Goal: Task Accomplishment & Management: Use online tool/utility

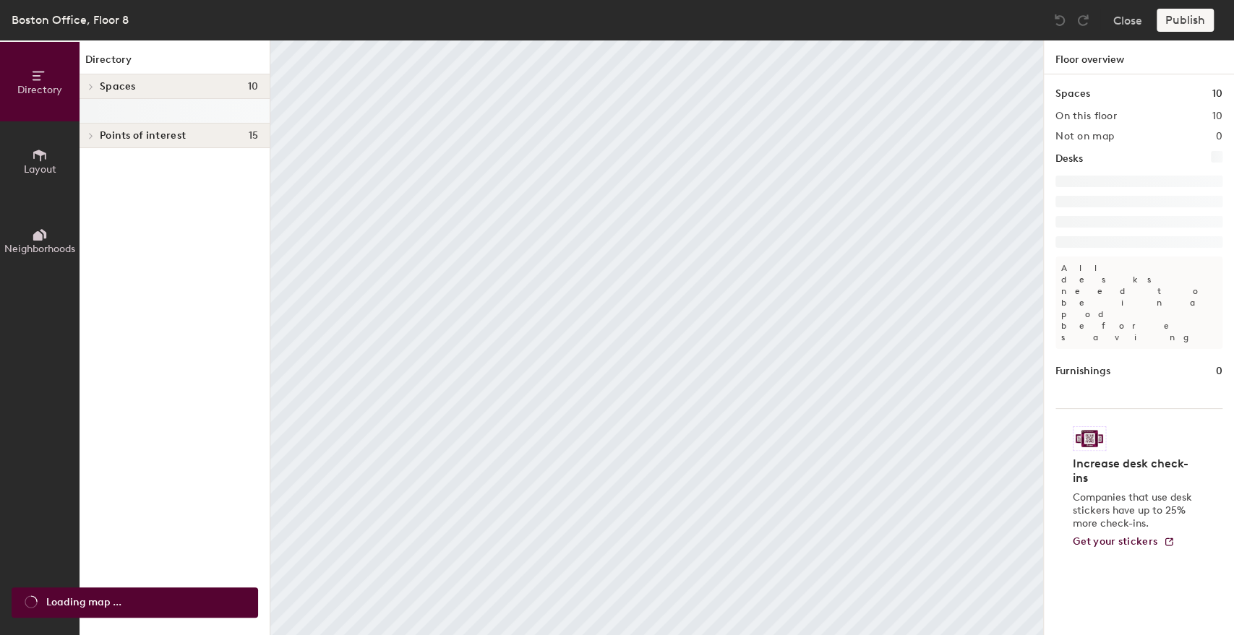
click at [61, 168] on button "Layout" at bounding box center [39, 160] width 79 height 79
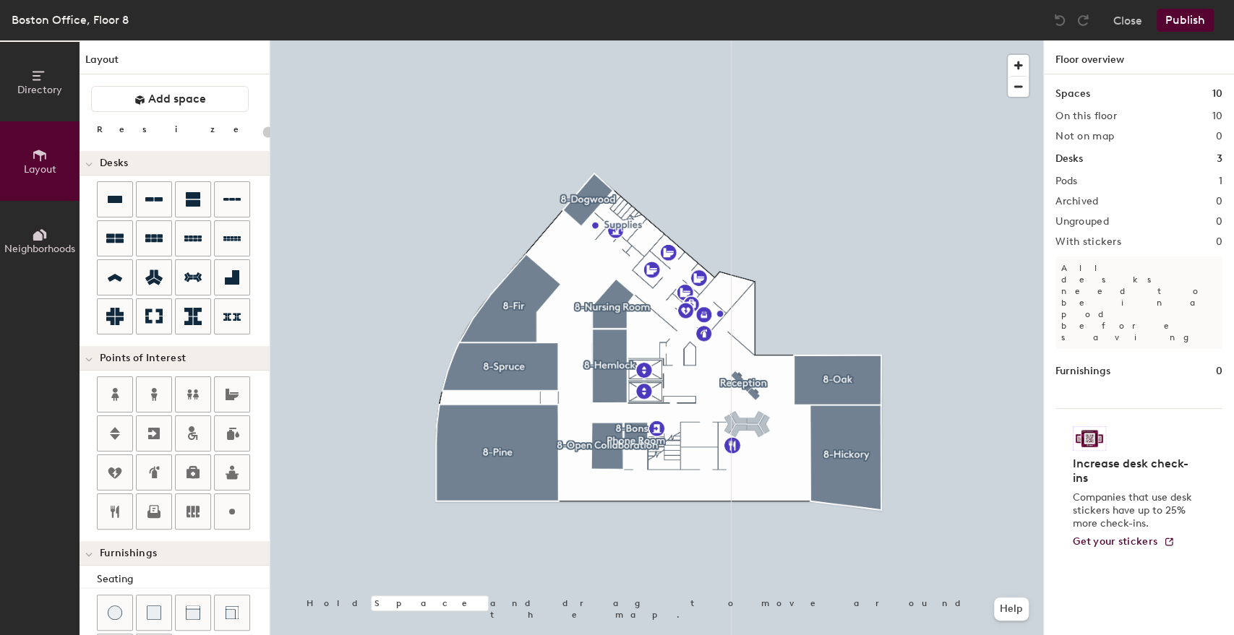
click at [752, 422] on div "Directory Layout Neighborhoods Layout Add space Resize Desks Points of Interest…" at bounding box center [617, 337] width 1234 height 595
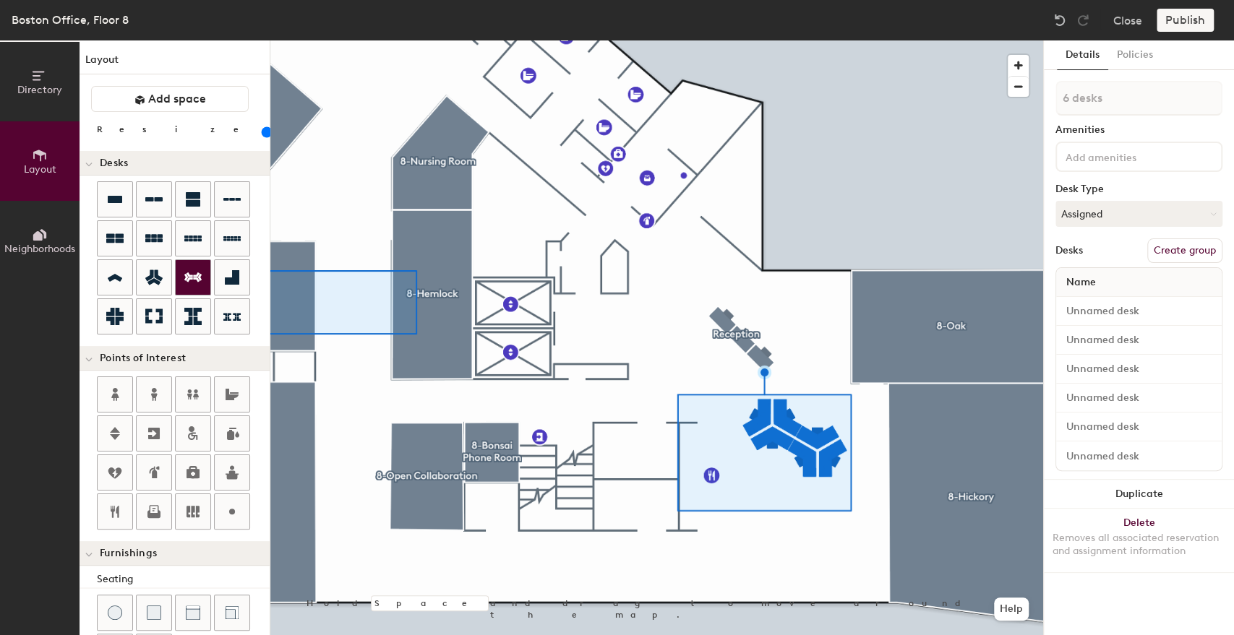
drag, startPoint x: 191, startPoint y: 277, endPoint x: 189, endPoint y: 269, distance: 8.2
click at [185, 269] on div "Directory Layout Neighborhoods Layout Add space Resize Desks Points of Interest…" at bounding box center [617, 337] width 1234 height 595
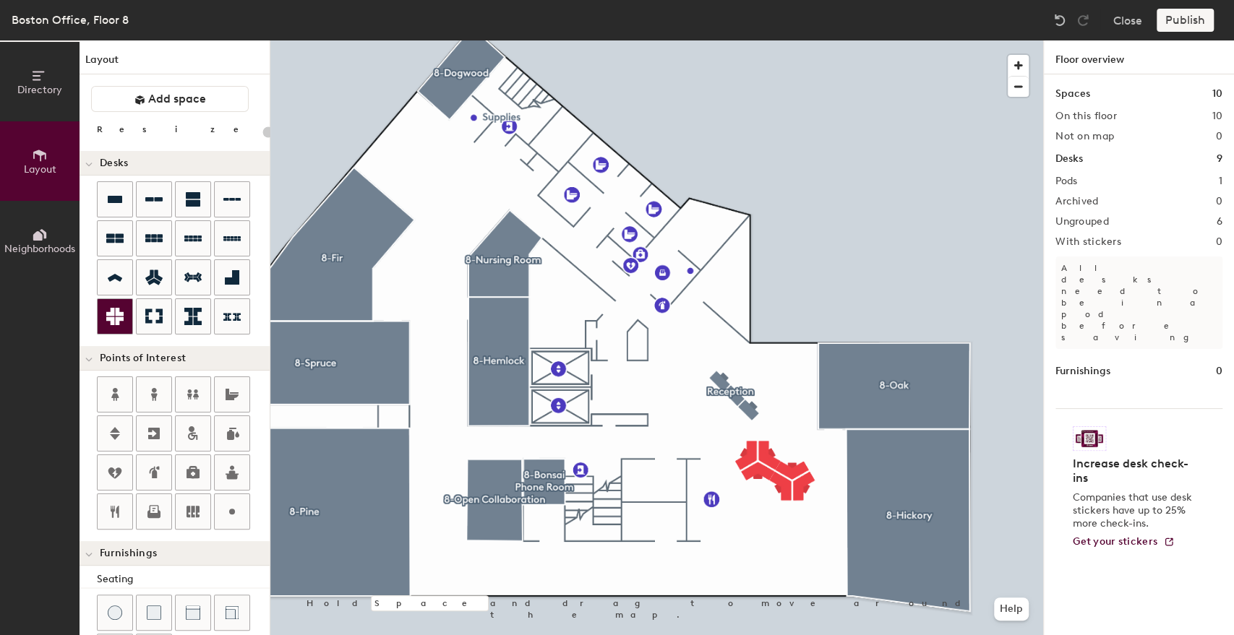
click at [111, 330] on div at bounding box center [115, 316] width 35 height 35
click at [760, 519] on div "Directory Layout Neighborhoods Layout Add space Resize Desks Points of Interest…" at bounding box center [617, 337] width 1234 height 595
type input "100"
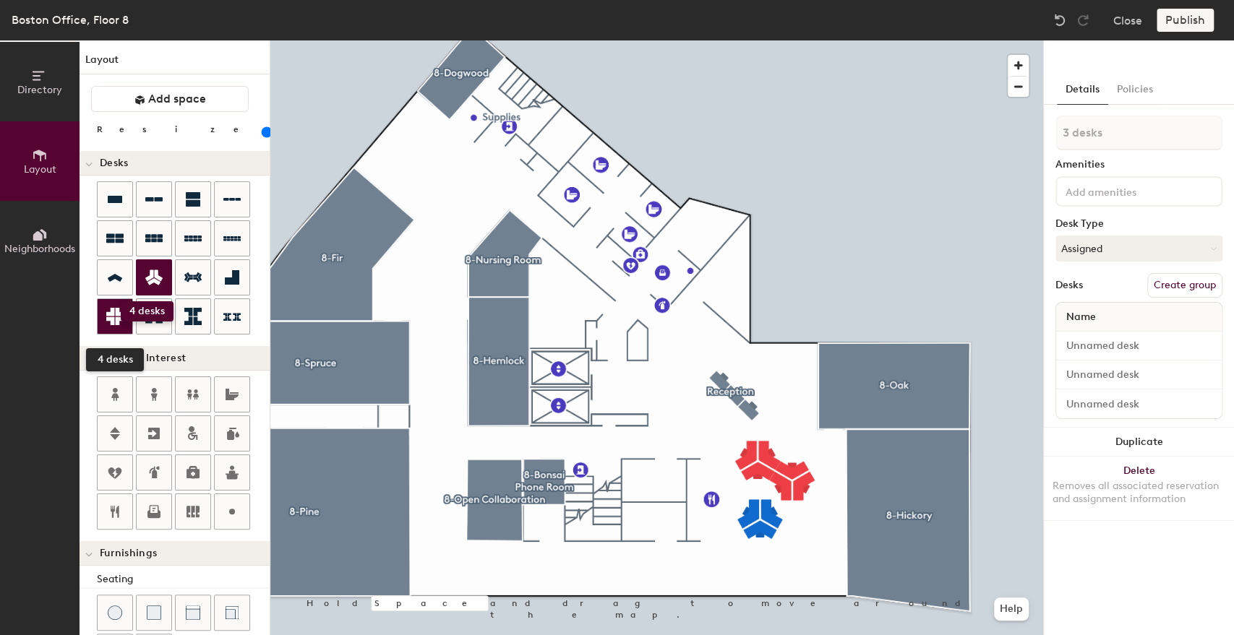
drag, startPoint x: 111, startPoint y: 317, endPoint x: 121, endPoint y: 301, distance: 18.2
click at [121, 301] on div at bounding box center [115, 316] width 35 height 35
click at [706, 540] on div "Directory Layout Neighborhoods Layout Add space Resize Desks Points of Interest…" at bounding box center [617, 337] width 1234 height 595
type input "1 desk"
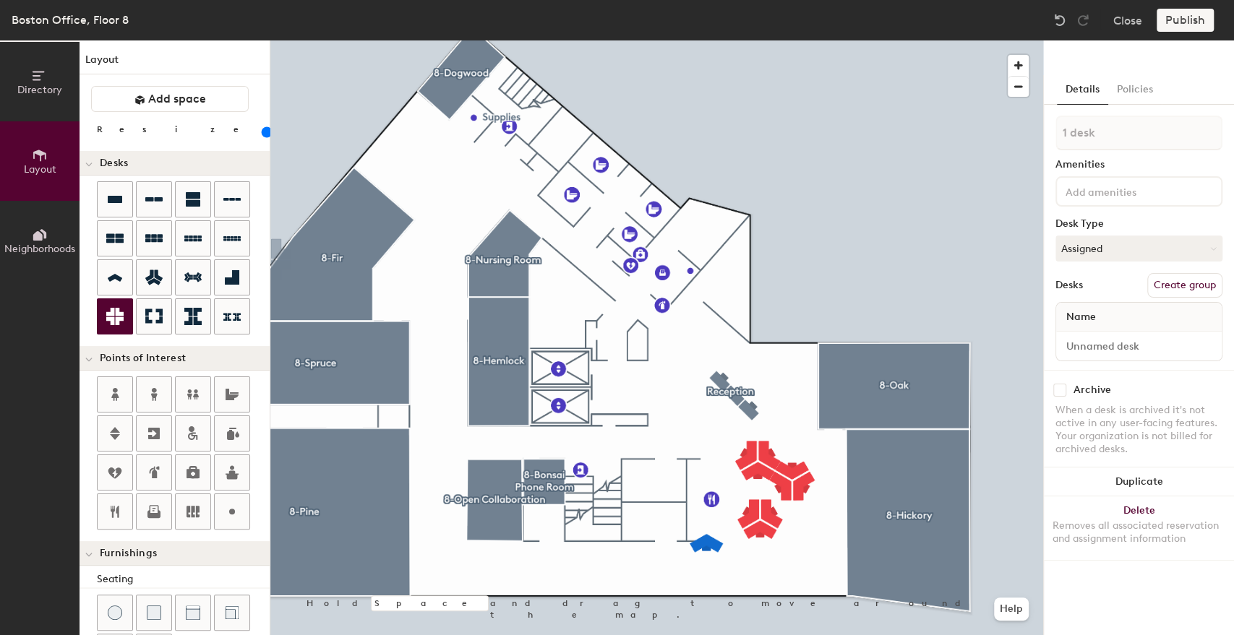
click at [742, 557] on div "Directory Layout Neighborhoods Layout Add space Resize Desks Points of Interest…" at bounding box center [617, 337] width 1234 height 595
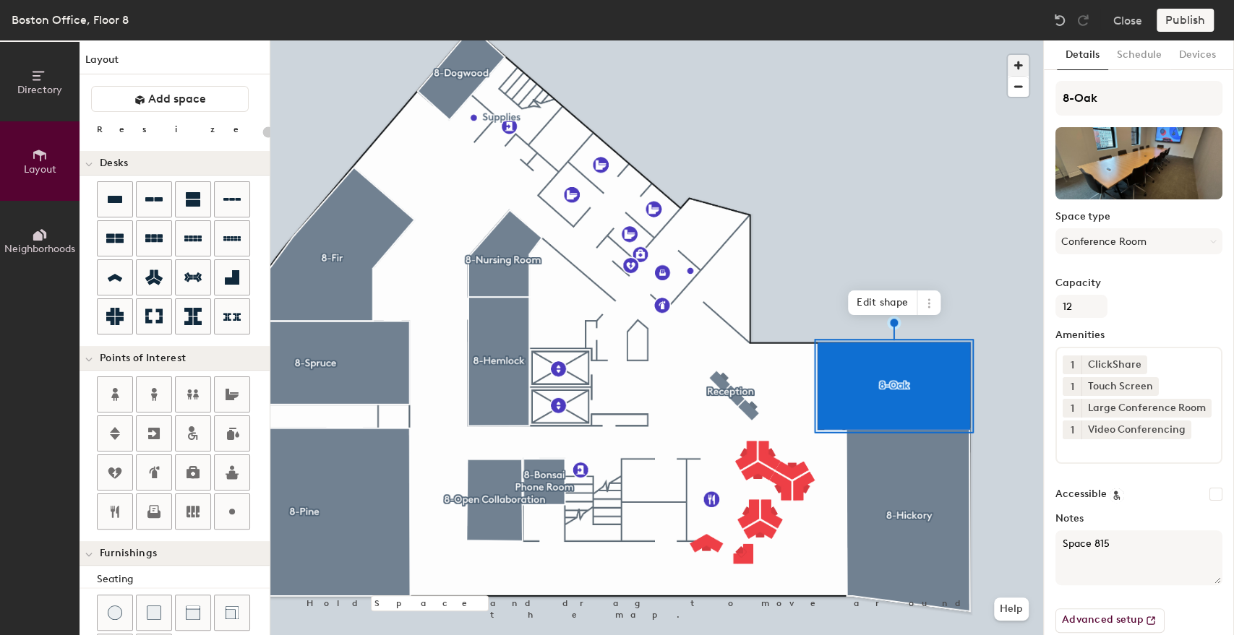
click at [1018, 69] on span "button" at bounding box center [1017, 65] width 21 height 21
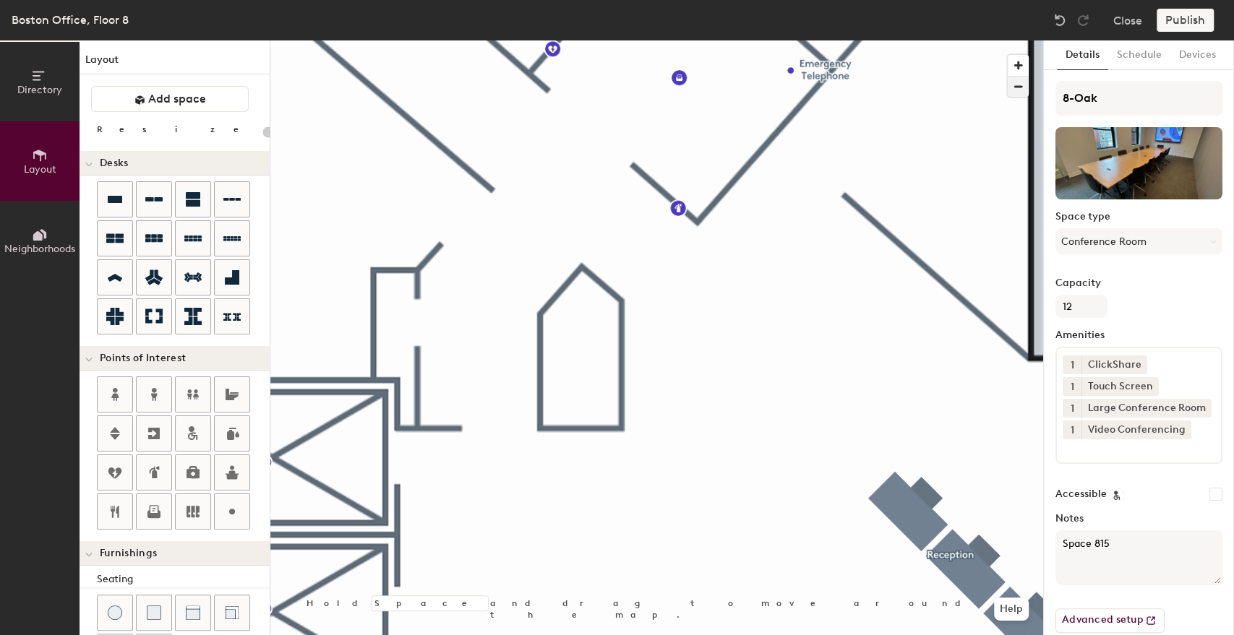
click at [1015, 85] on span "button" at bounding box center [1017, 87] width 21 height 20
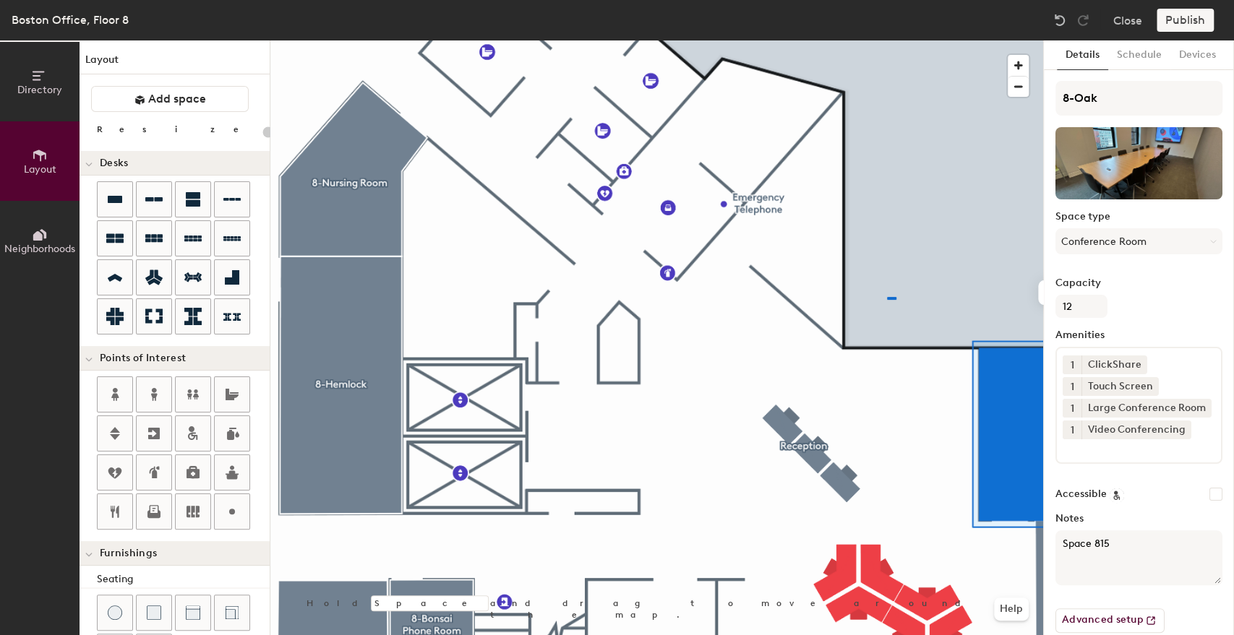
click at [889, 40] on div at bounding box center [656, 40] width 773 height 0
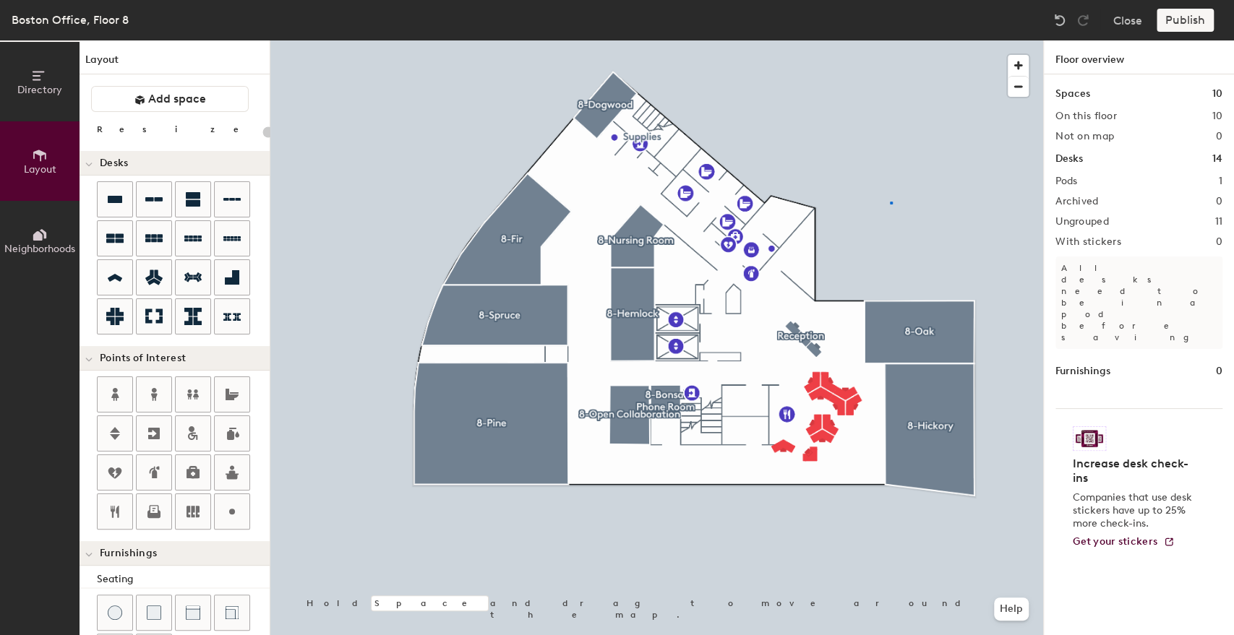
click at [890, 40] on div at bounding box center [656, 40] width 773 height 0
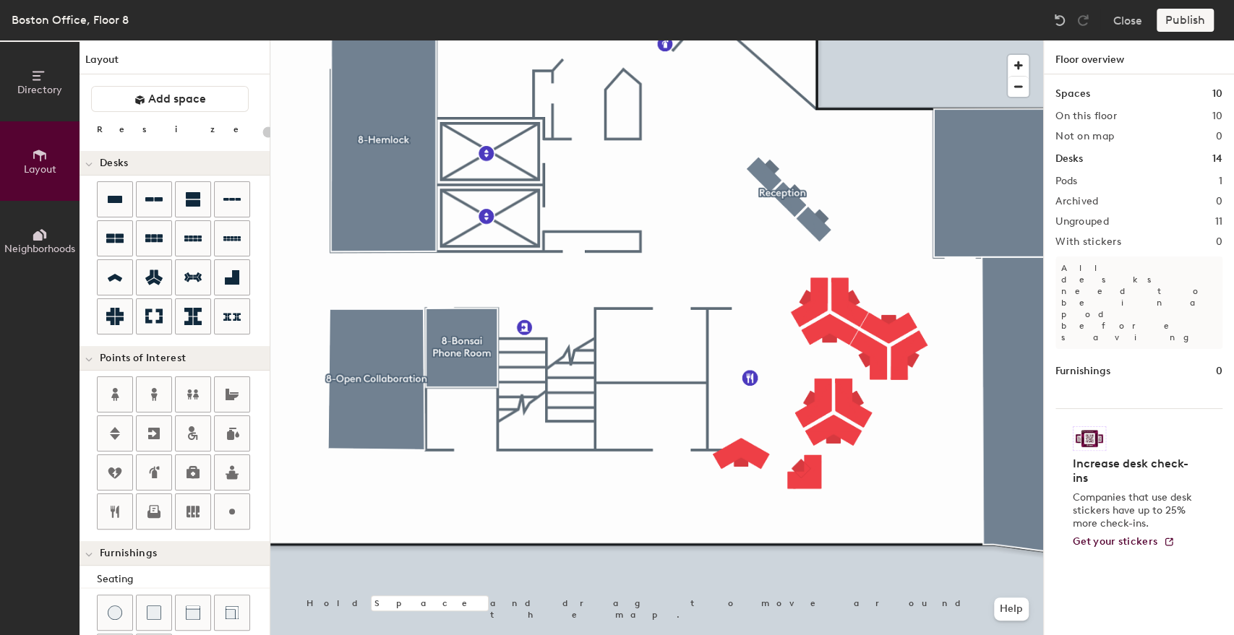
type input "100"
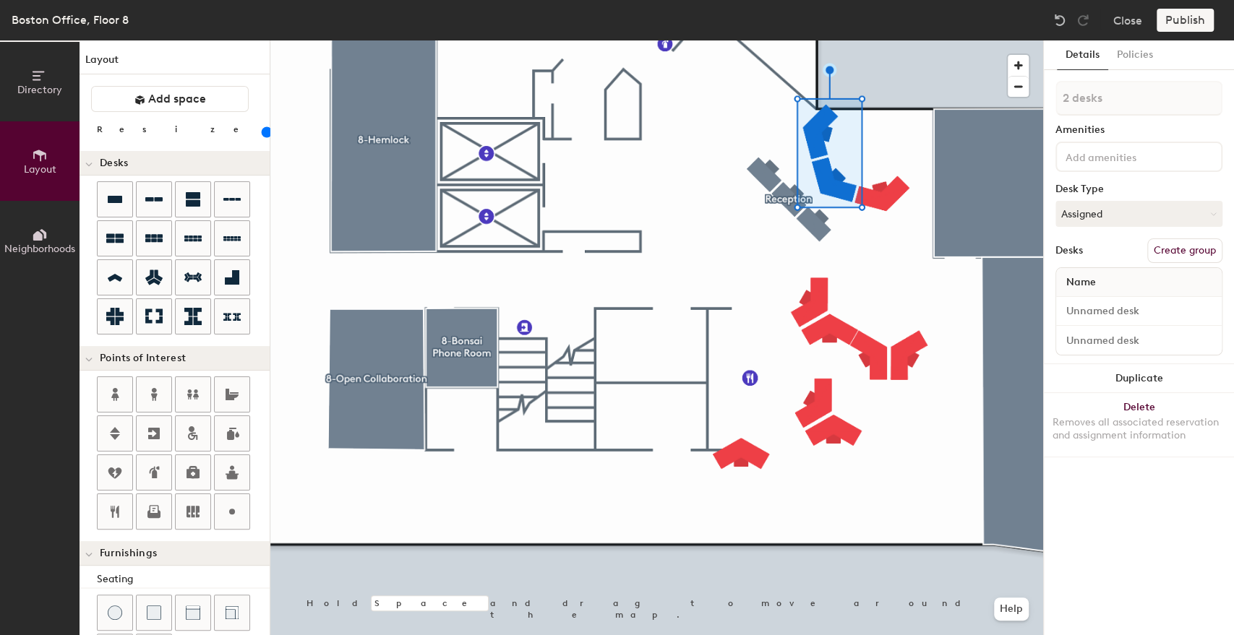
type input "3 desks"
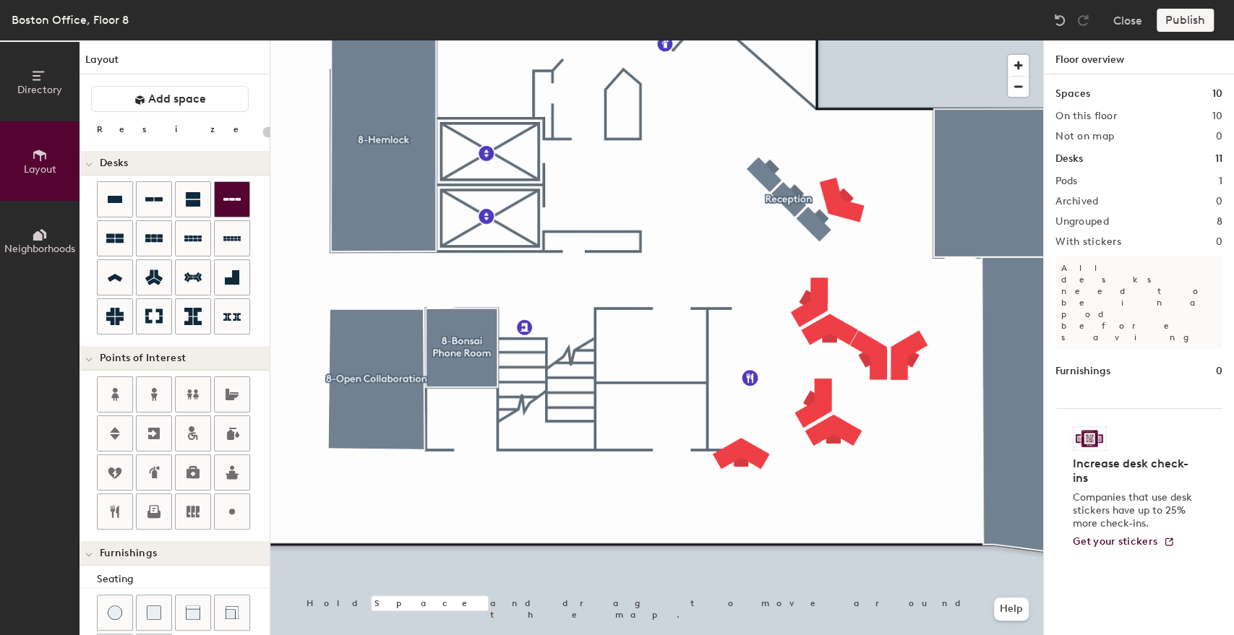
click at [887, 129] on div "Directory Layout Neighborhoods Layout Add space Resize Desks Points of Interest…" at bounding box center [617, 337] width 1234 height 595
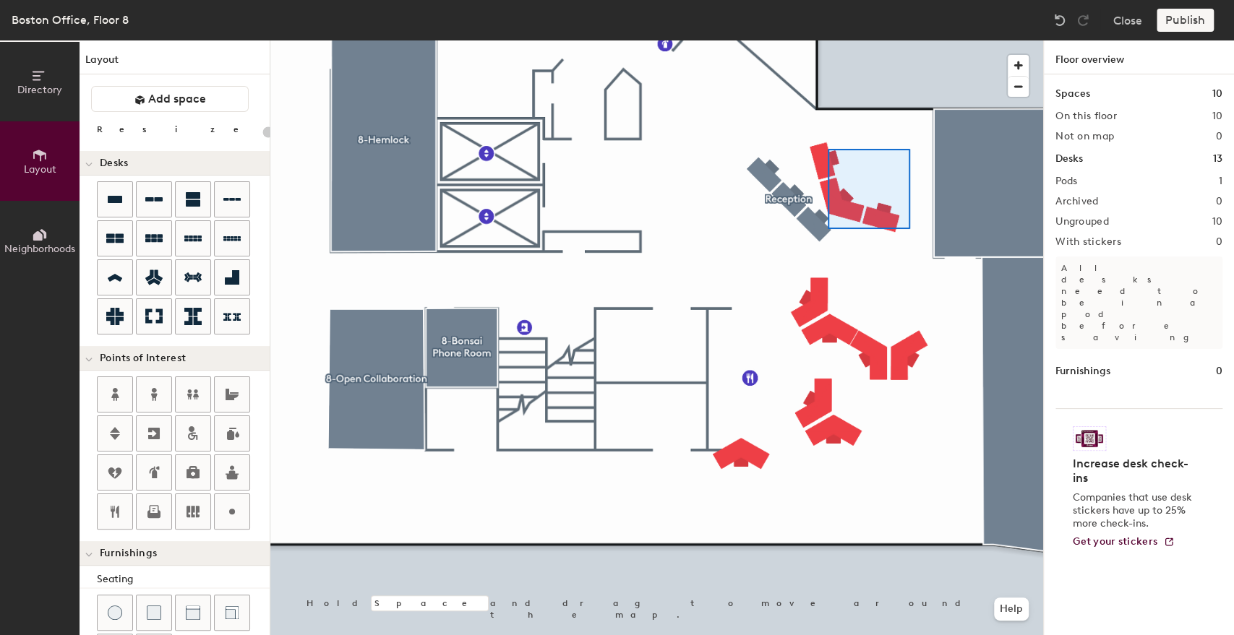
drag, startPoint x: 153, startPoint y: 200, endPoint x: 827, endPoint y: 149, distance: 676.2
click at [827, 40] on div at bounding box center [656, 40] width 773 height 0
type input "100"
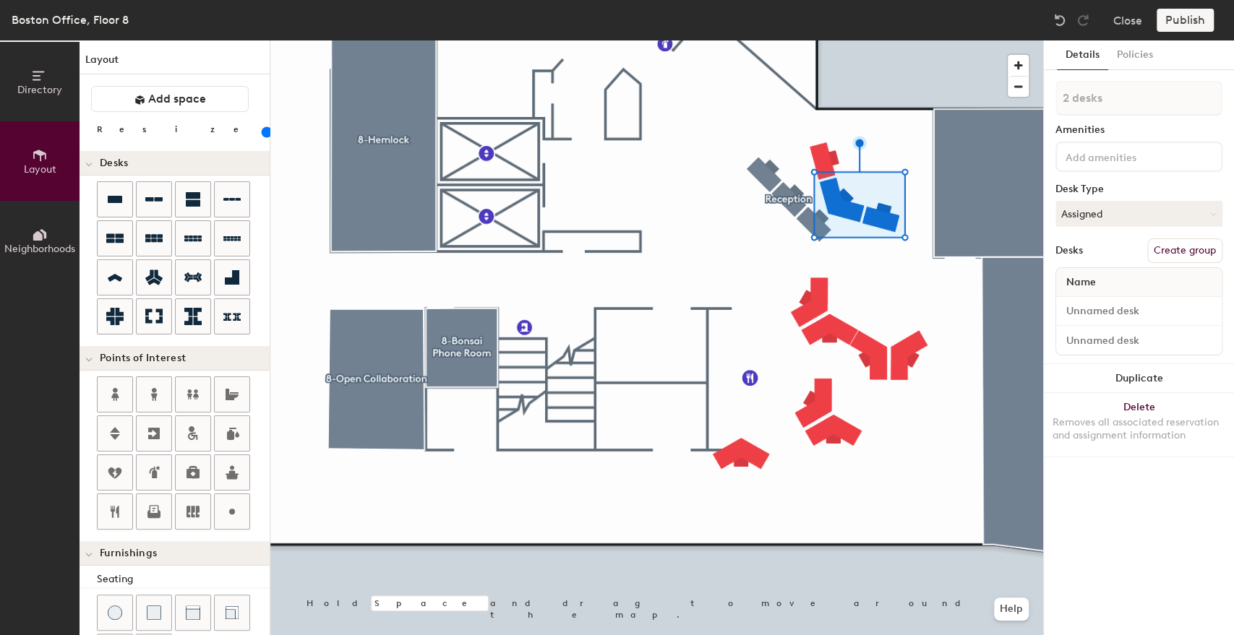
type input "3 desks"
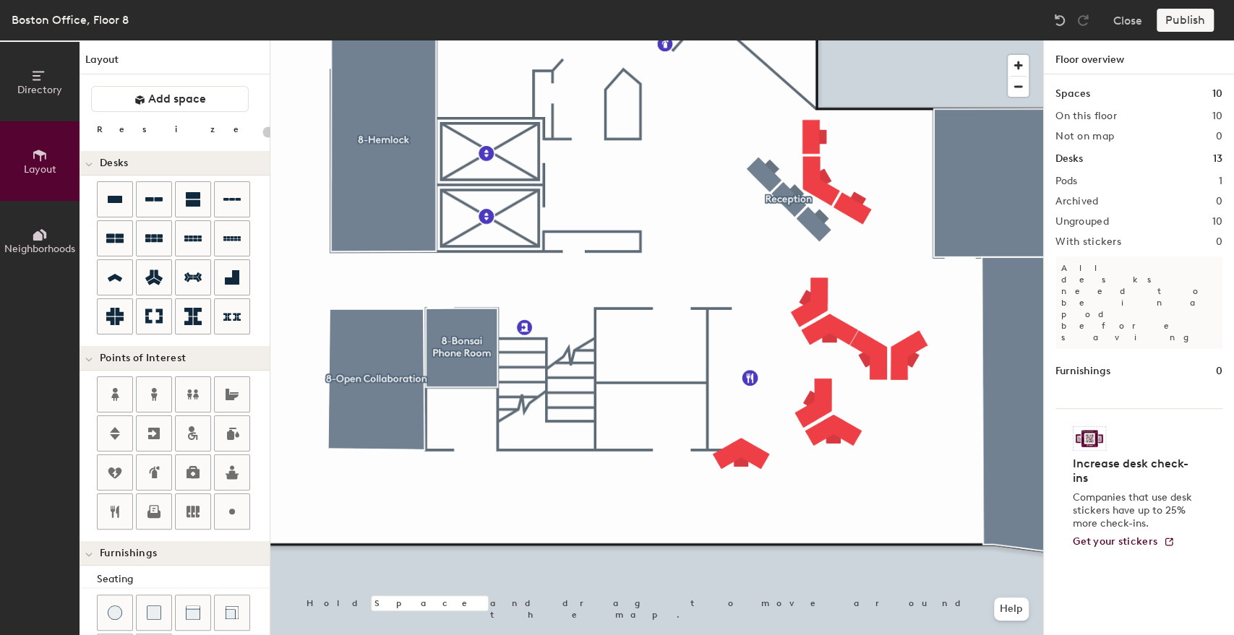
type input "100"
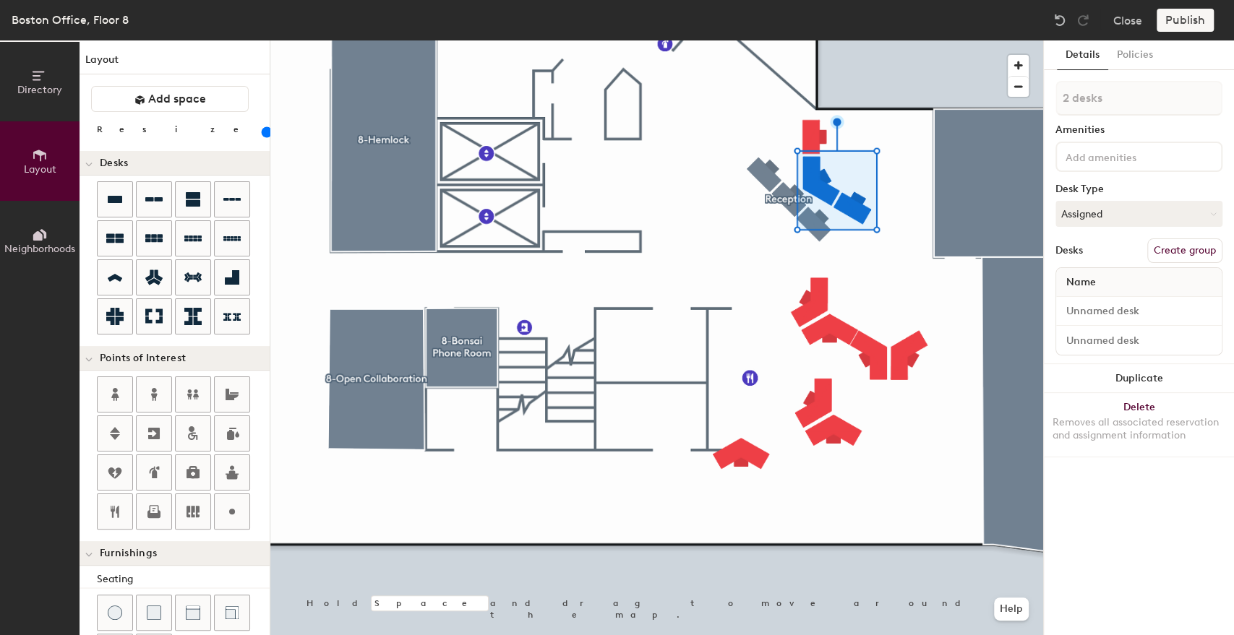
type input "3 desks"
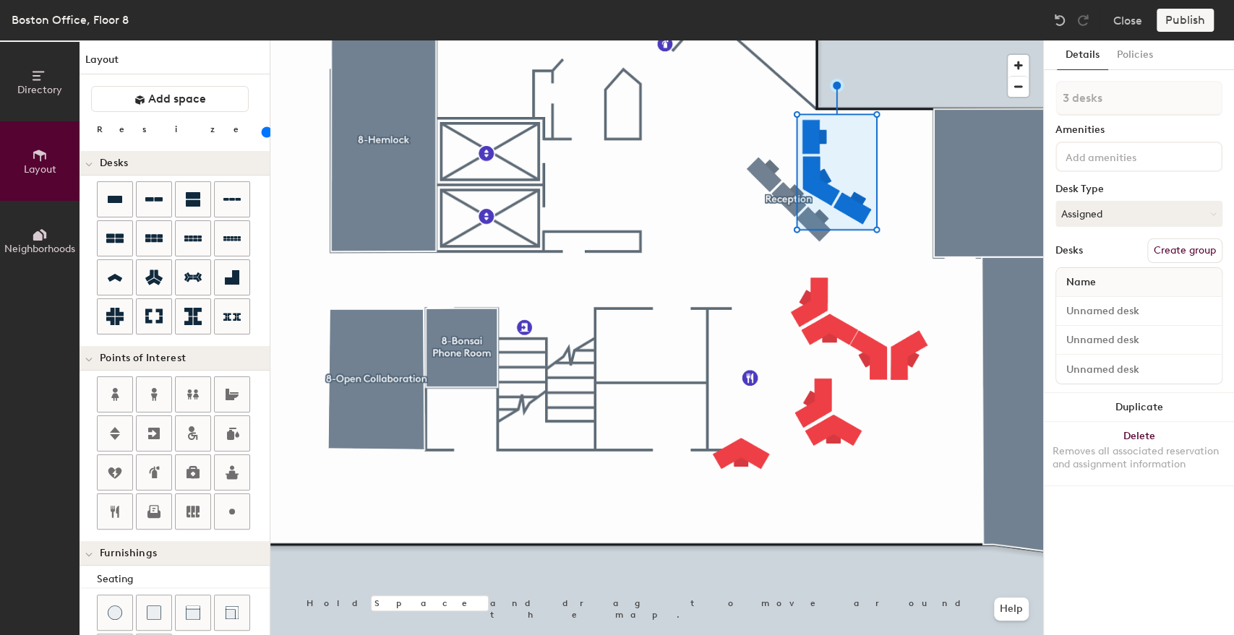
click at [1181, 246] on button "Create group" at bounding box center [1184, 250] width 75 height 25
click at [1117, 97] on input "Pod 2" at bounding box center [1138, 98] width 167 height 35
type input "Reception2"
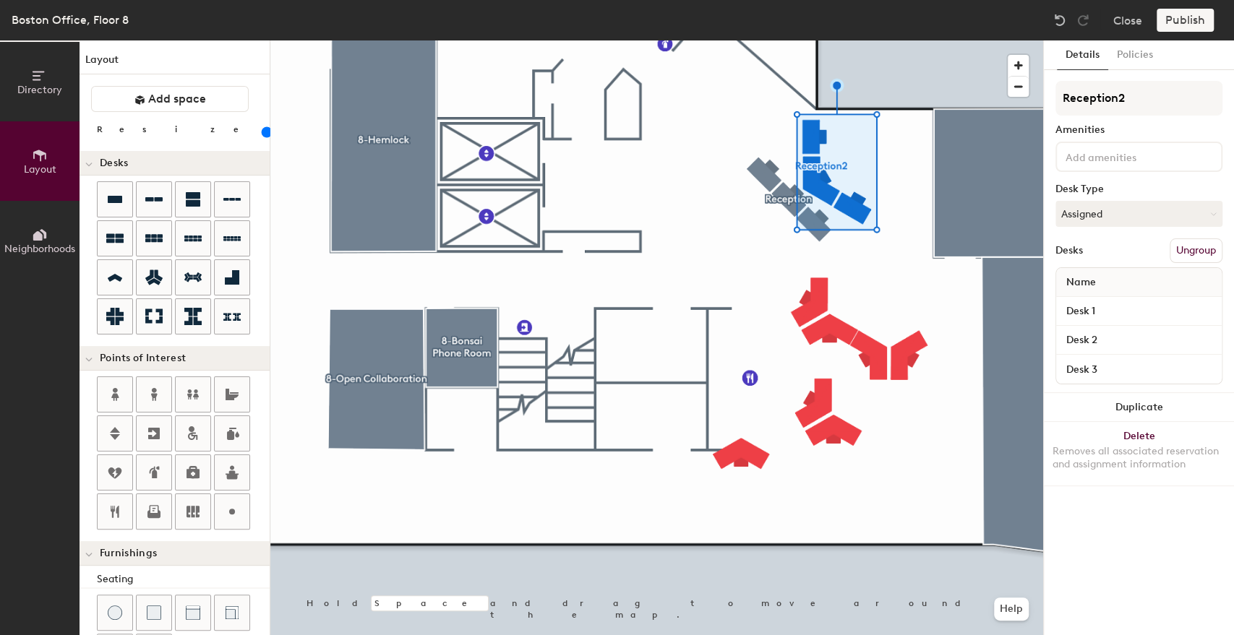
click at [1167, 129] on div "Amenities" at bounding box center [1138, 130] width 167 height 12
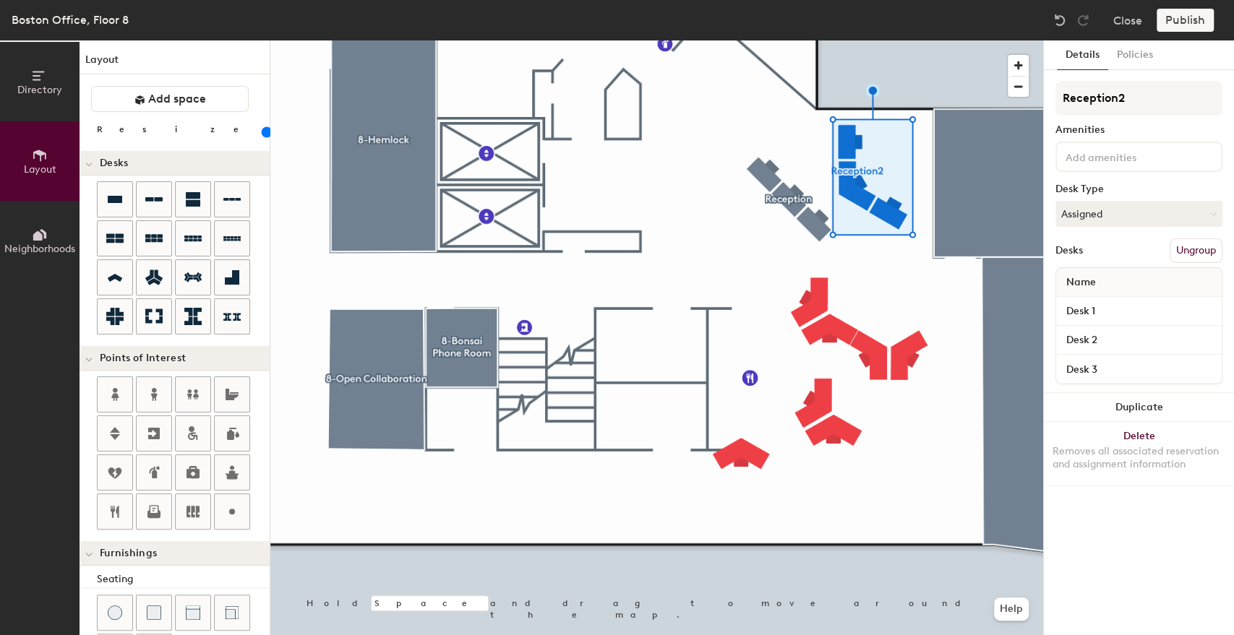
type input "120"
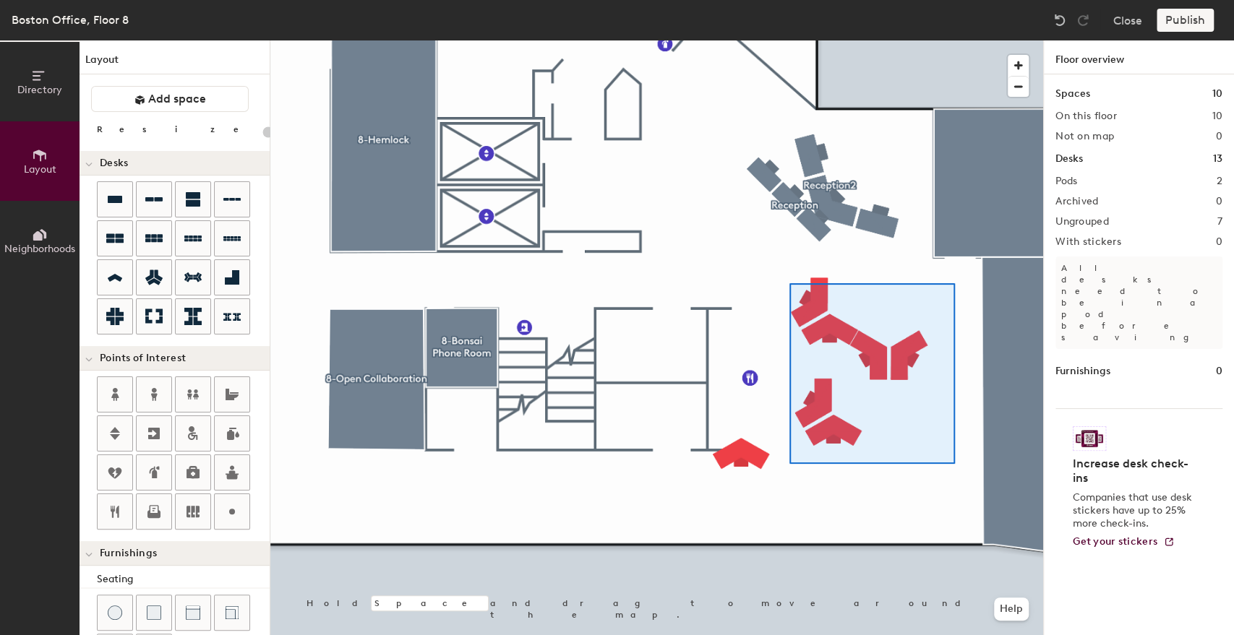
click at [789, 40] on div at bounding box center [656, 40] width 773 height 0
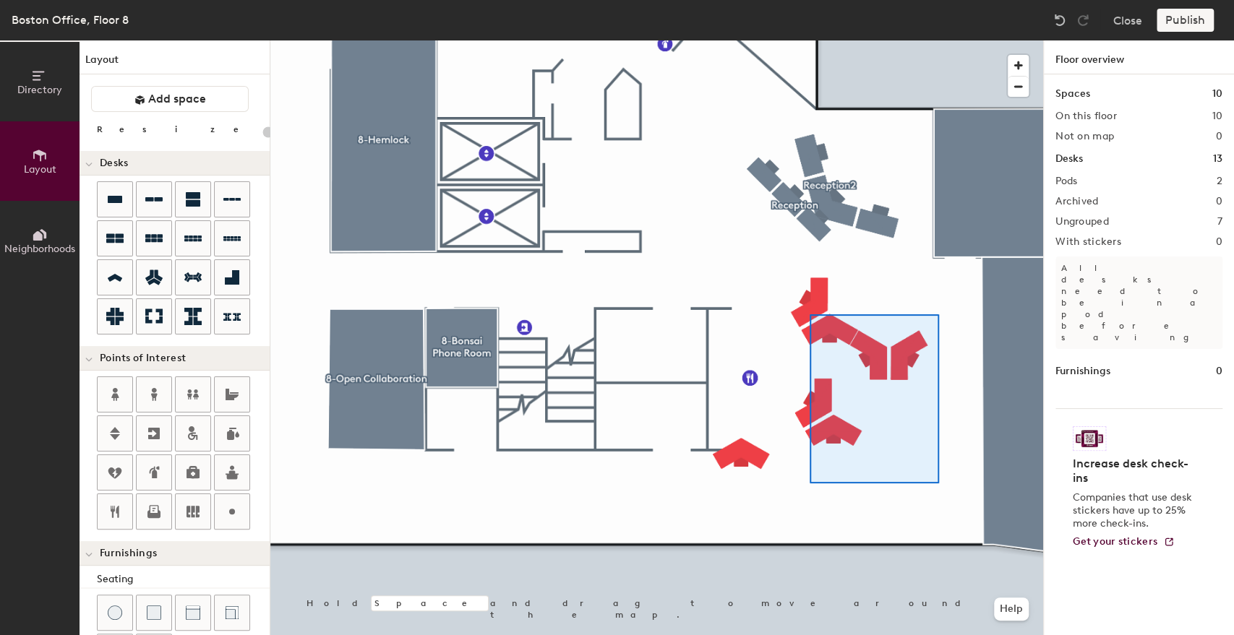
click at [807, 40] on div at bounding box center [656, 40] width 773 height 0
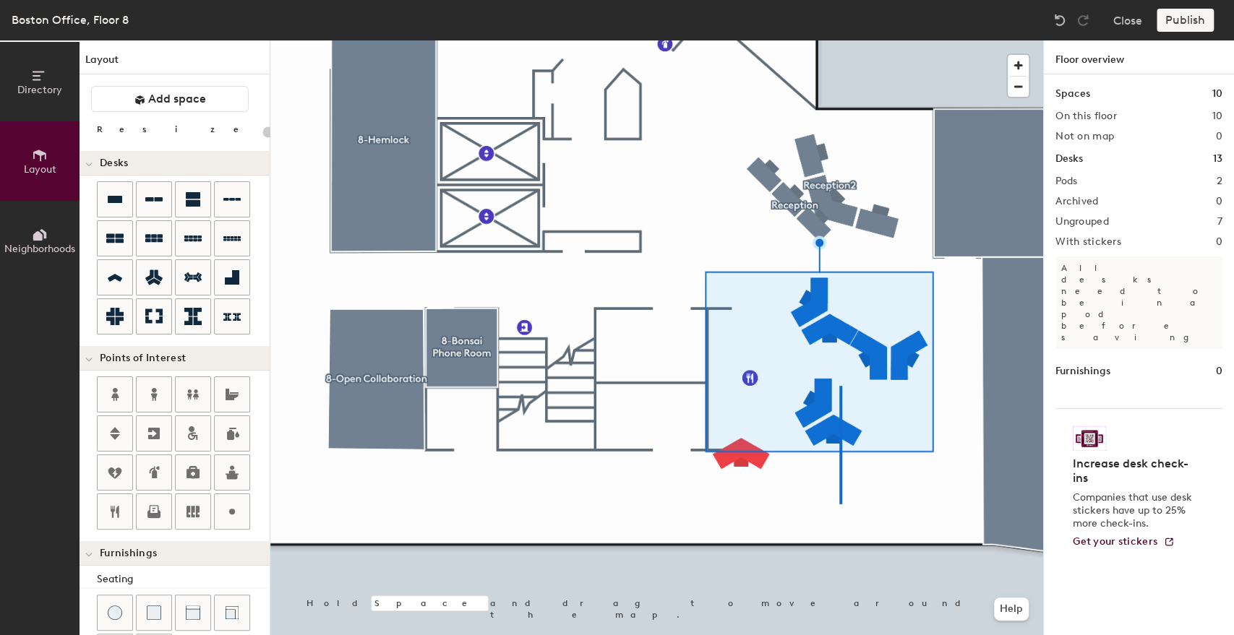
click at [839, 40] on div at bounding box center [656, 40] width 773 height 0
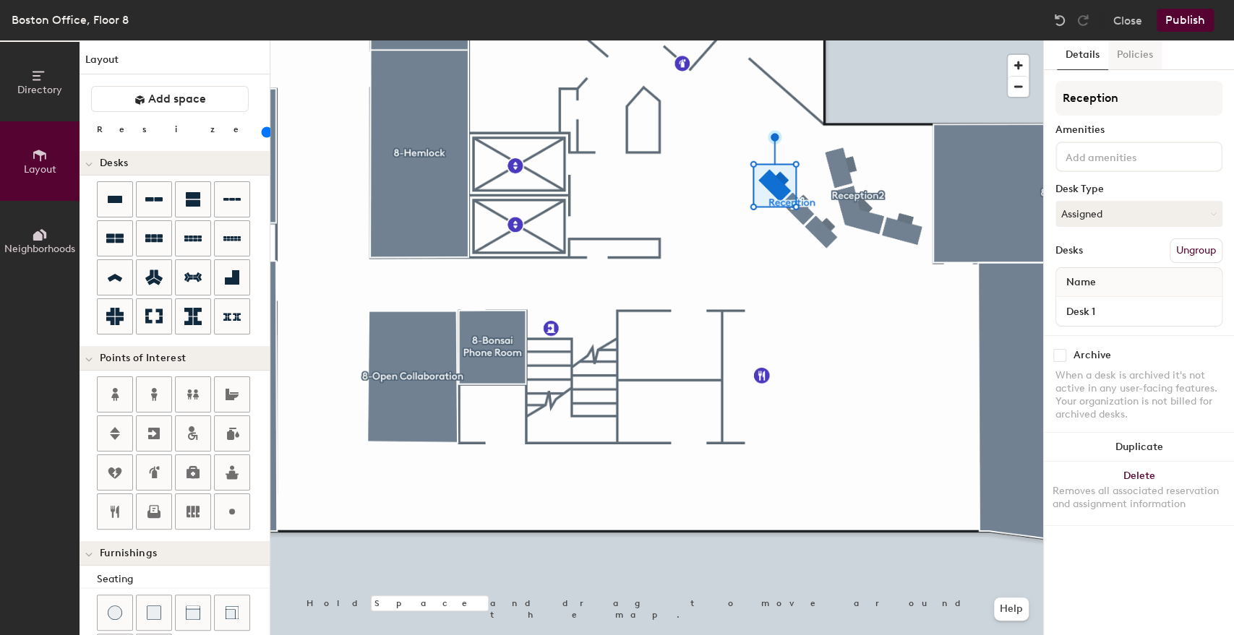
click at [1121, 53] on button "Policies" at bounding box center [1134, 55] width 53 height 30
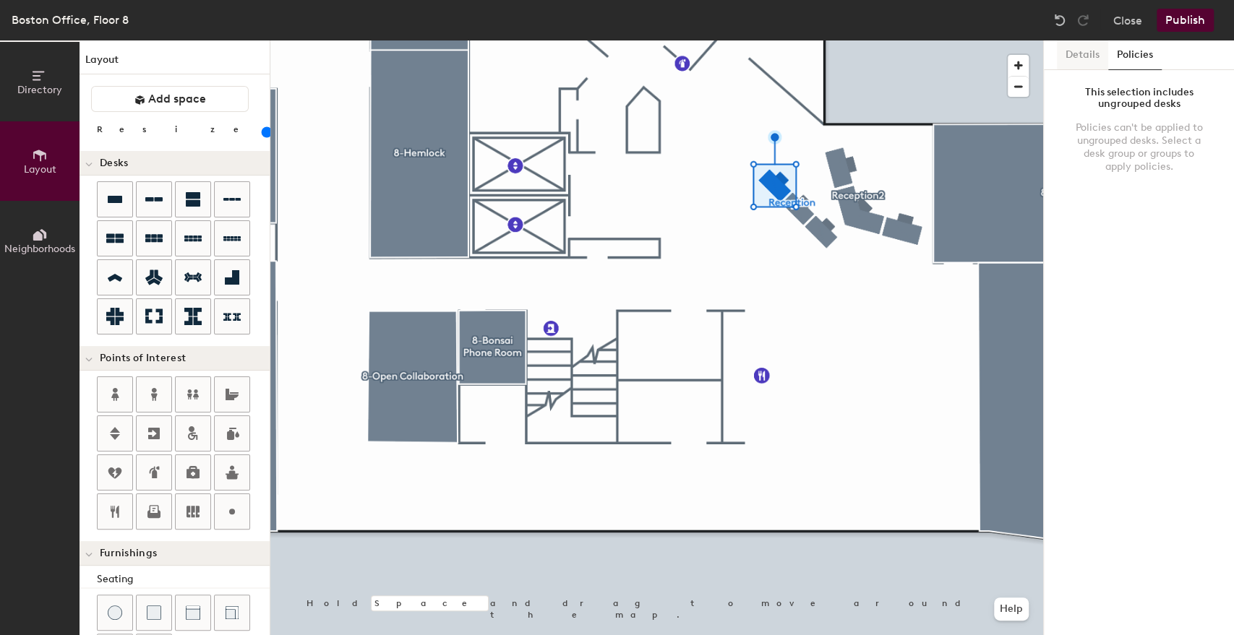
click at [1098, 59] on button "Details" at bounding box center [1082, 55] width 51 height 30
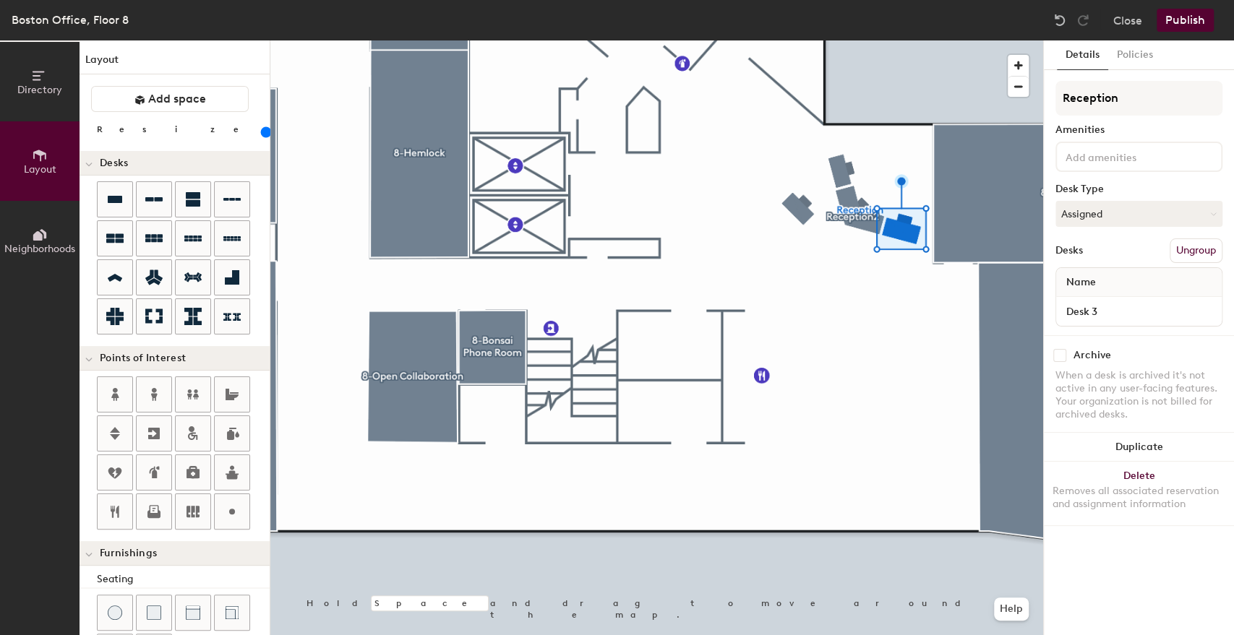
click at [1182, 254] on button "Ungroup" at bounding box center [1195, 250] width 53 height 25
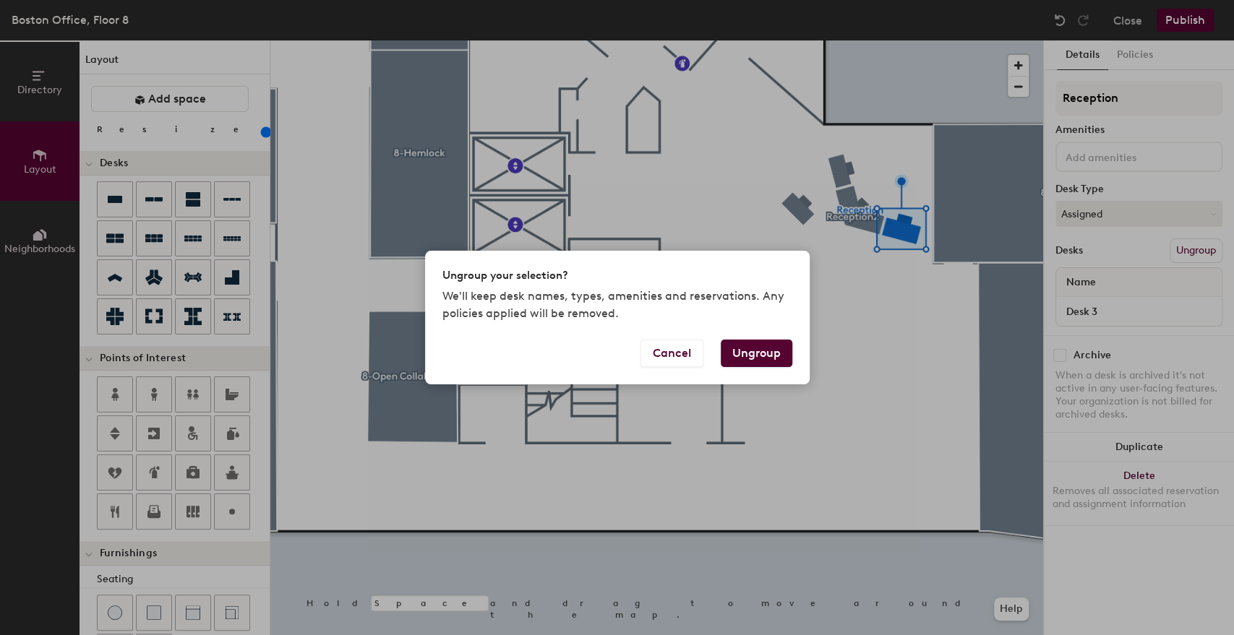
click at [756, 369] on div "Cancel Ungroup" at bounding box center [617, 362] width 384 height 45
click at [752, 357] on button "Ungroup" at bounding box center [757, 353] width 72 height 27
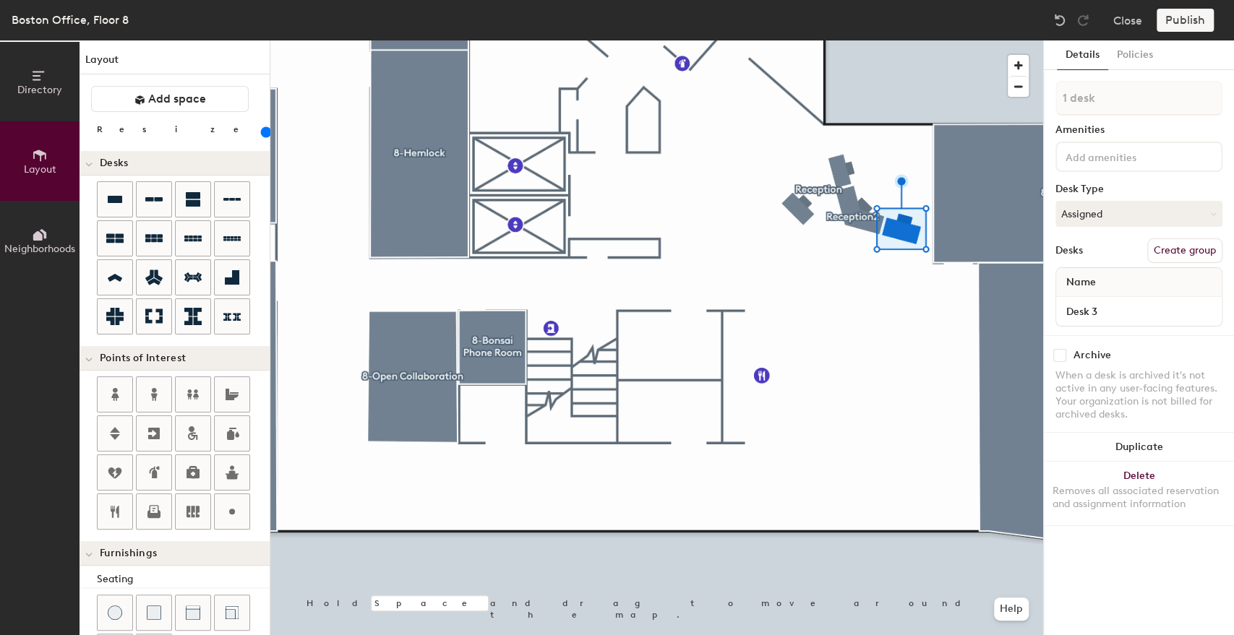
type input "100"
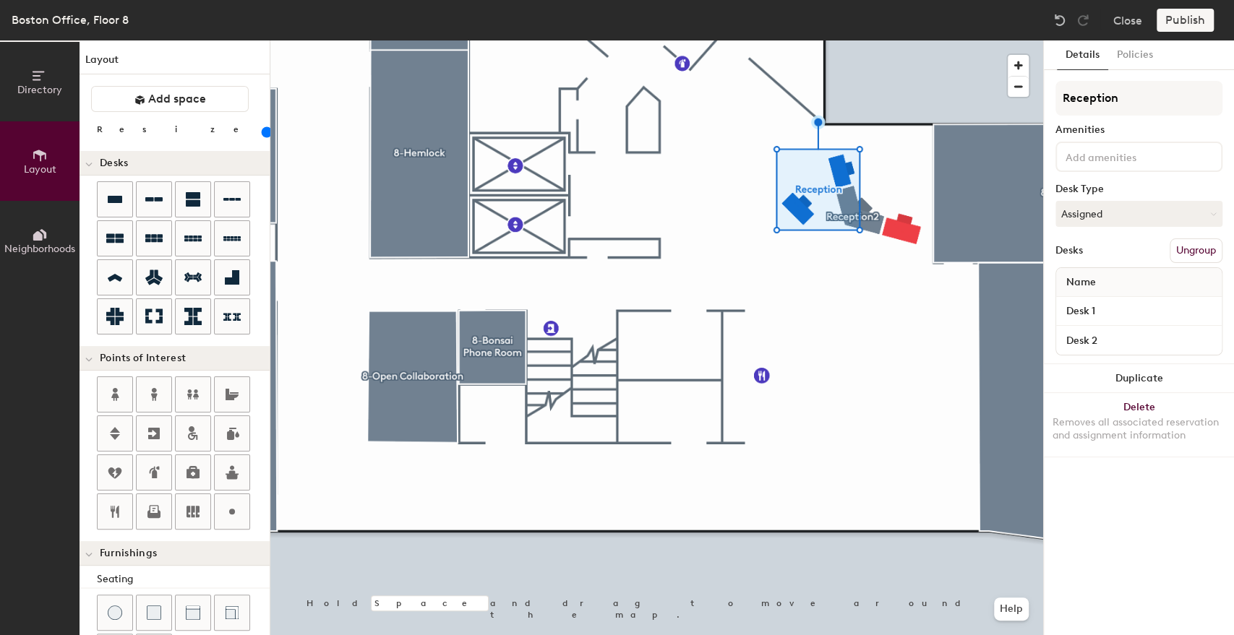
click at [1184, 241] on button "Ungroup" at bounding box center [1195, 250] width 53 height 25
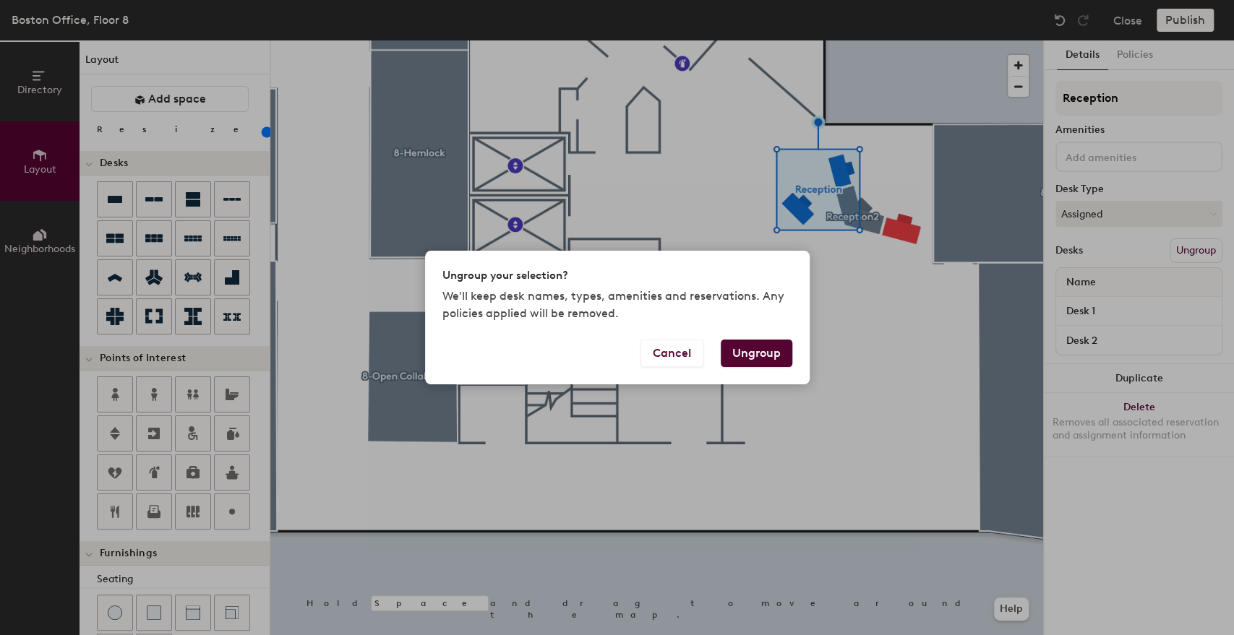
click at [738, 358] on button "Ungroup" at bounding box center [757, 353] width 72 height 27
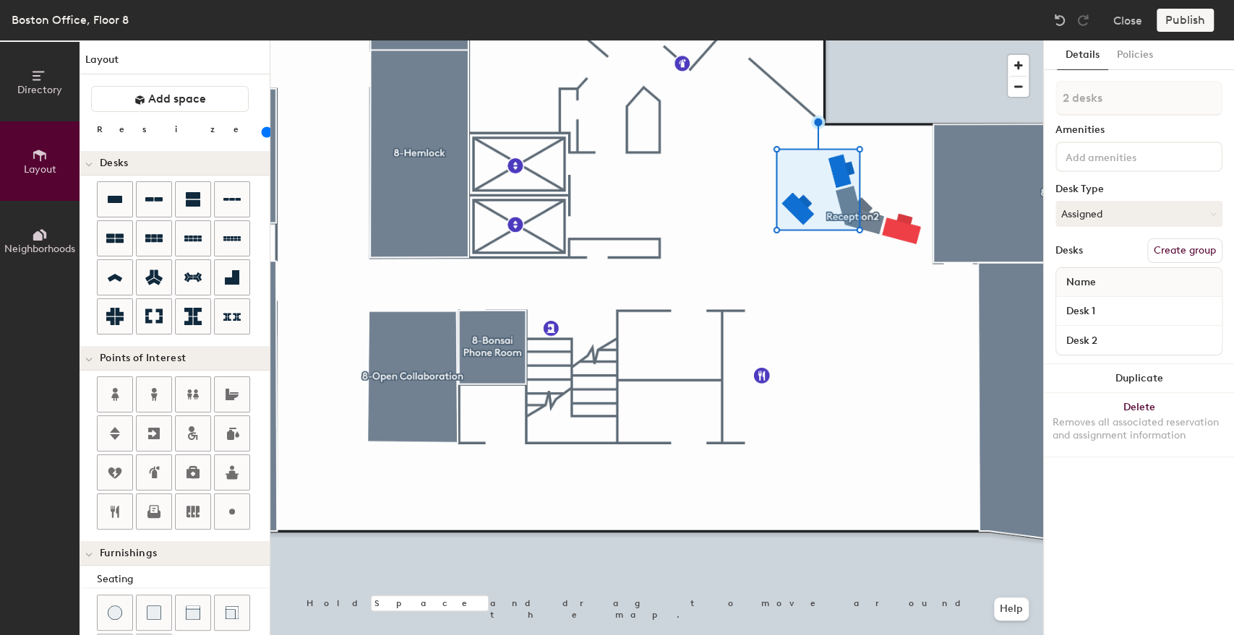
type input "1 desk"
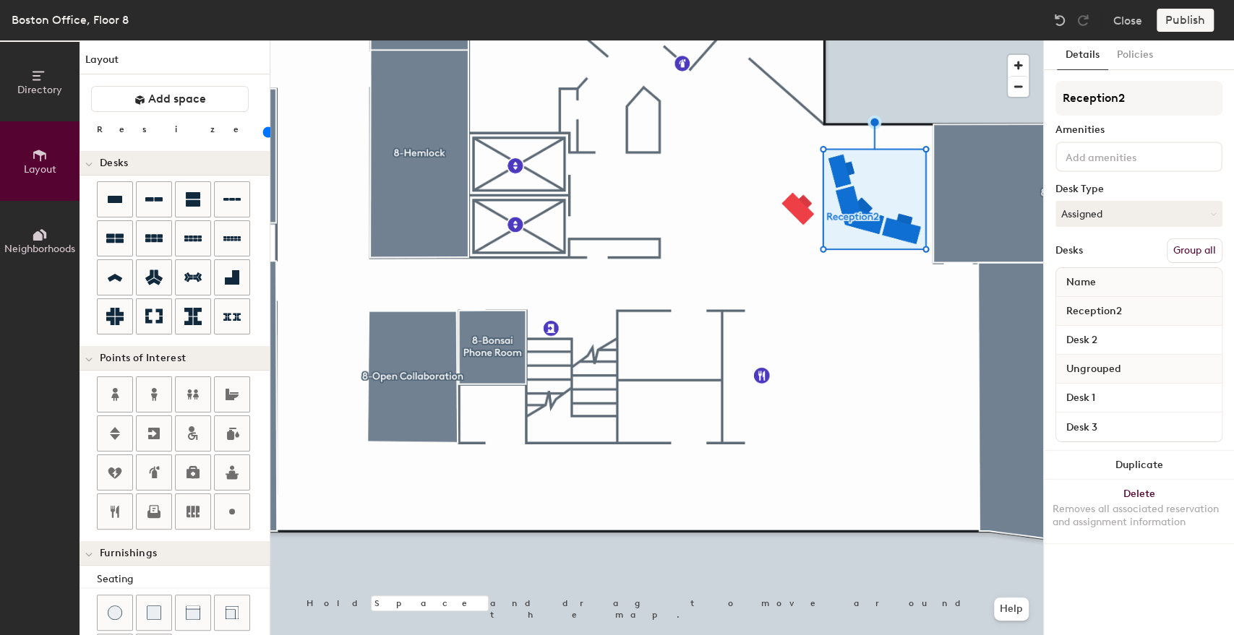
click at [1185, 249] on button "Group all" at bounding box center [1194, 250] width 56 height 25
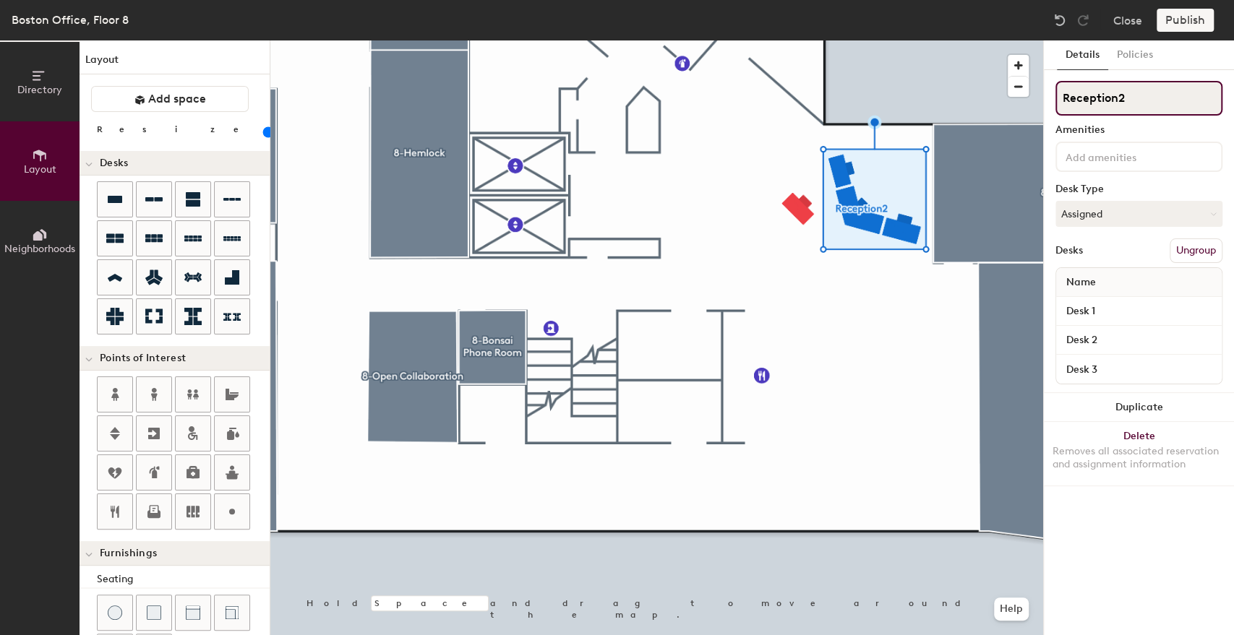
type input "20"
type input "Reception"
type input "20"
type input "Reception"
click at [1156, 125] on div "Amenities" at bounding box center [1138, 130] width 167 height 12
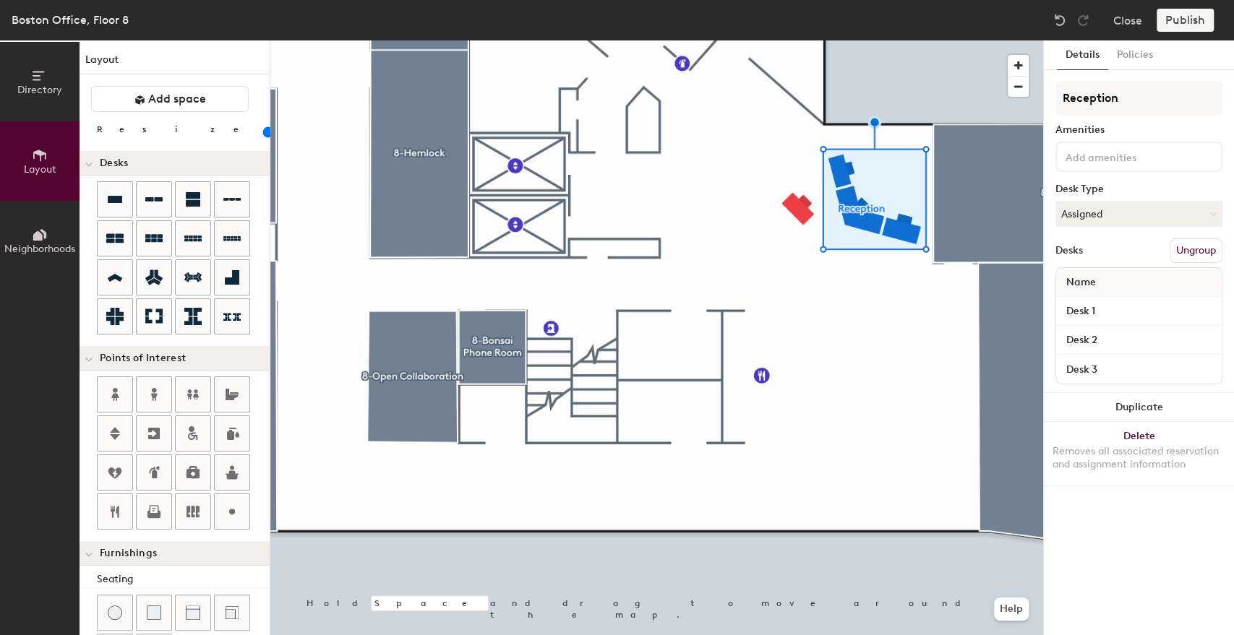
click at [1193, 22] on div "Publish" at bounding box center [1189, 20] width 66 height 23
click at [997, 35] on div "Boston Office, Floor 8 Close Publish" at bounding box center [617, 20] width 1234 height 40
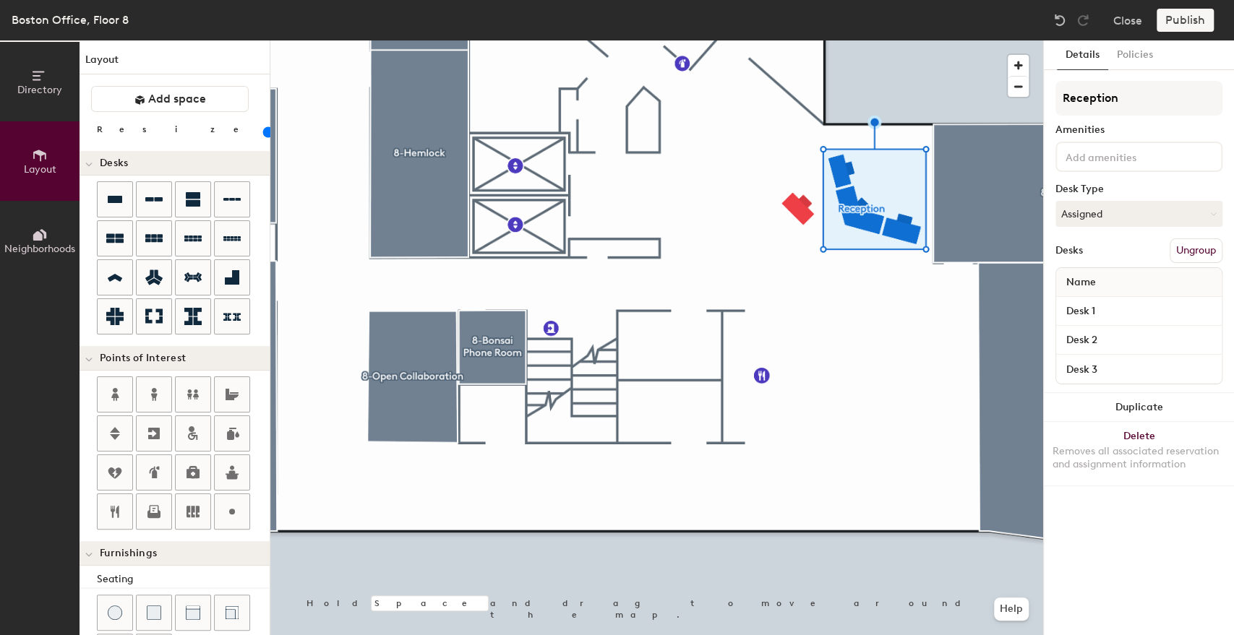
click at [1171, 25] on div "Publish" at bounding box center [1189, 20] width 66 height 23
click at [1173, 79] on div "Details Policies Reception Amenities Desk Type Assigned Desks Ungroup Name Desk…" at bounding box center [1139, 337] width 190 height 595
